Goal: Task Accomplishment & Management: Use online tool/utility

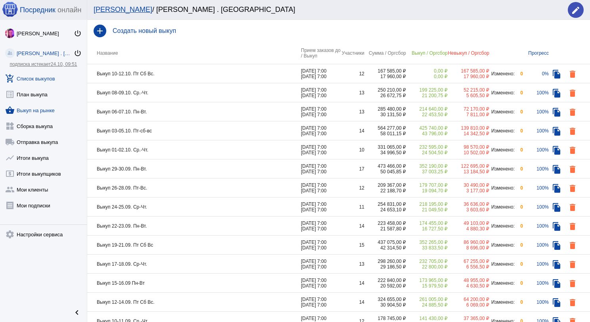
click at [46, 109] on link "shopping_basket Выкуп на рынке" at bounding box center [43, 109] width 87 height 16
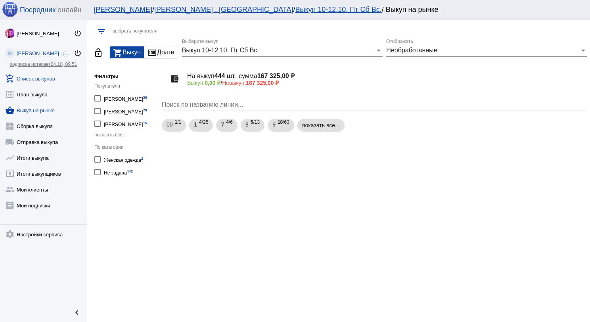
click at [29, 81] on link "add_shopping_cart Список выкупов" at bounding box center [43, 77] width 87 height 16
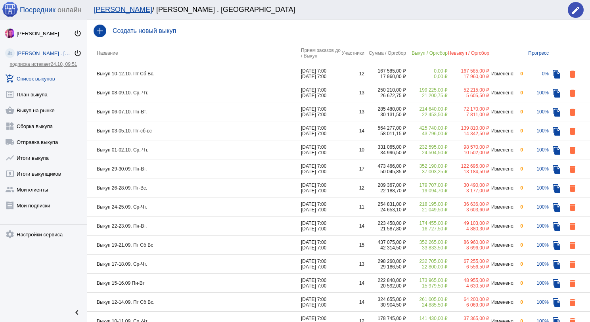
click at [219, 82] on td "Выкуп 10-12.10. Пт Сб Вс." at bounding box center [194, 73] width 214 height 19
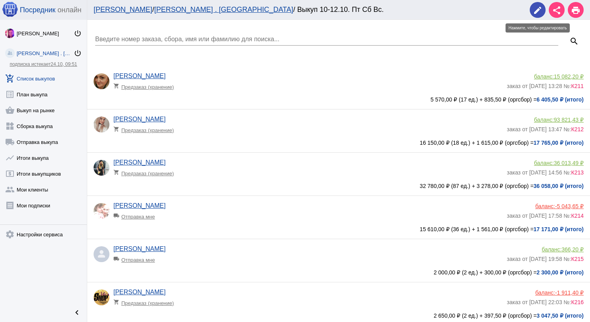
click at [539, 14] on mat-icon "edit" at bounding box center [538, 11] width 10 height 10
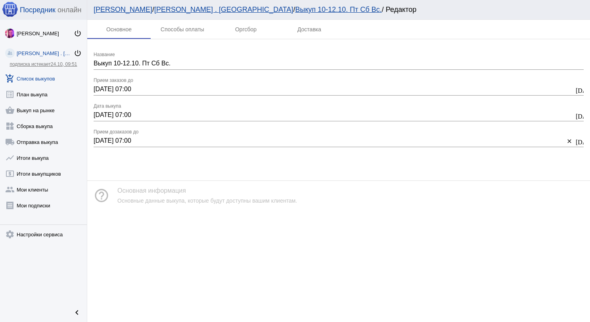
click at [49, 79] on link "add_shopping_cart Список выкупов" at bounding box center [43, 77] width 87 height 16
